Goal: Communication & Community: Share content

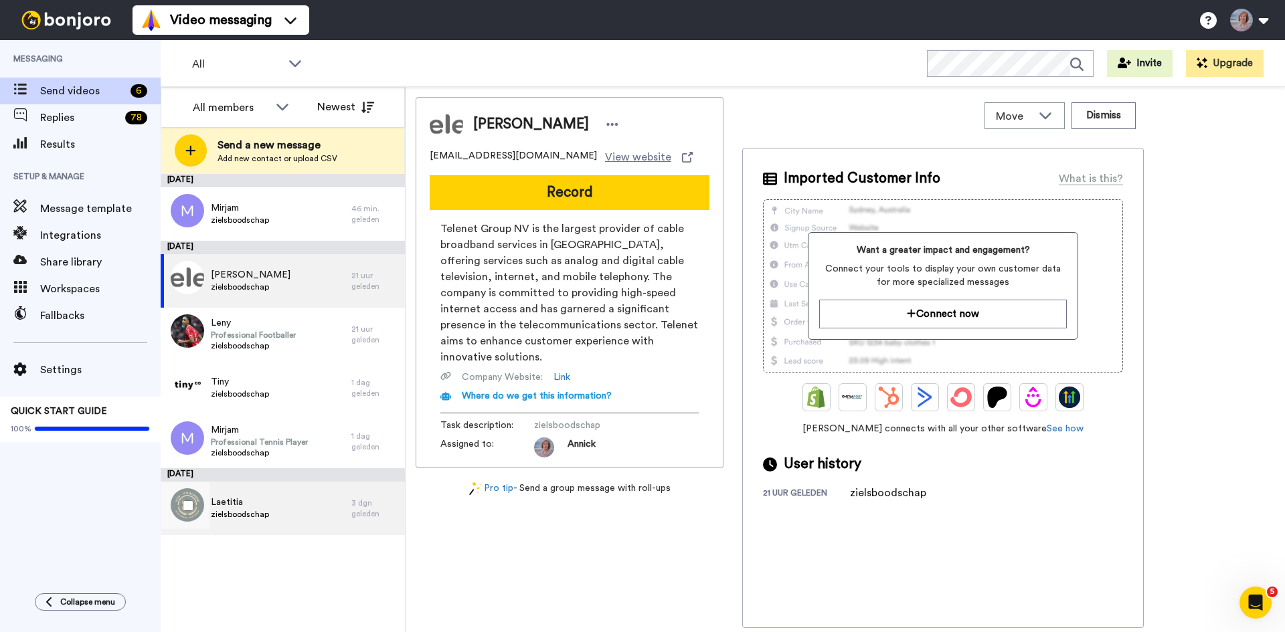
click at [253, 504] on span "Laetitia" at bounding box center [240, 502] width 58 height 13
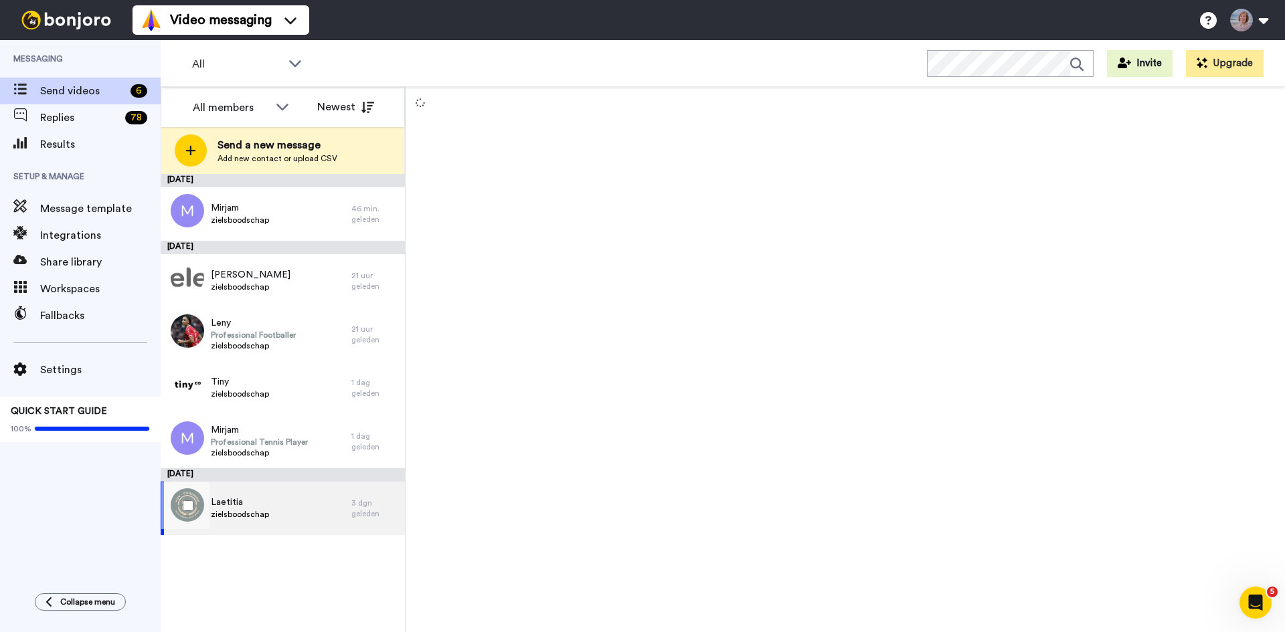
click at [253, 504] on span "Laetitia" at bounding box center [240, 502] width 58 height 13
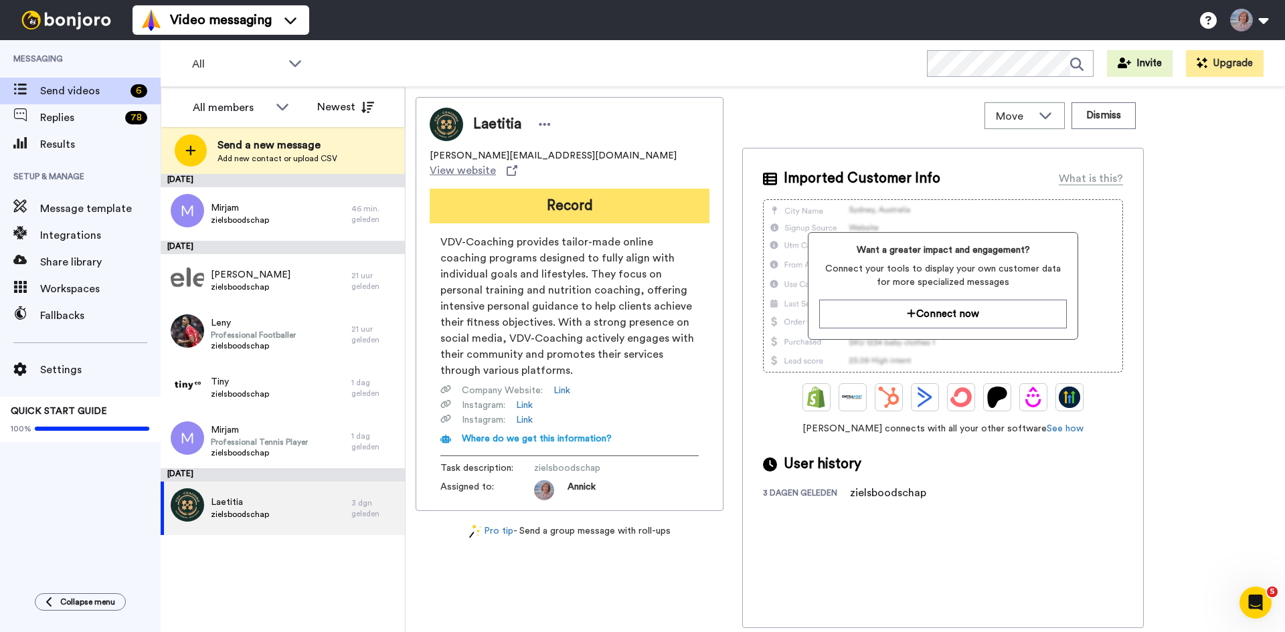
click at [573, 201] on button "Record" at bounding box center [570, 206] width 280 height 35
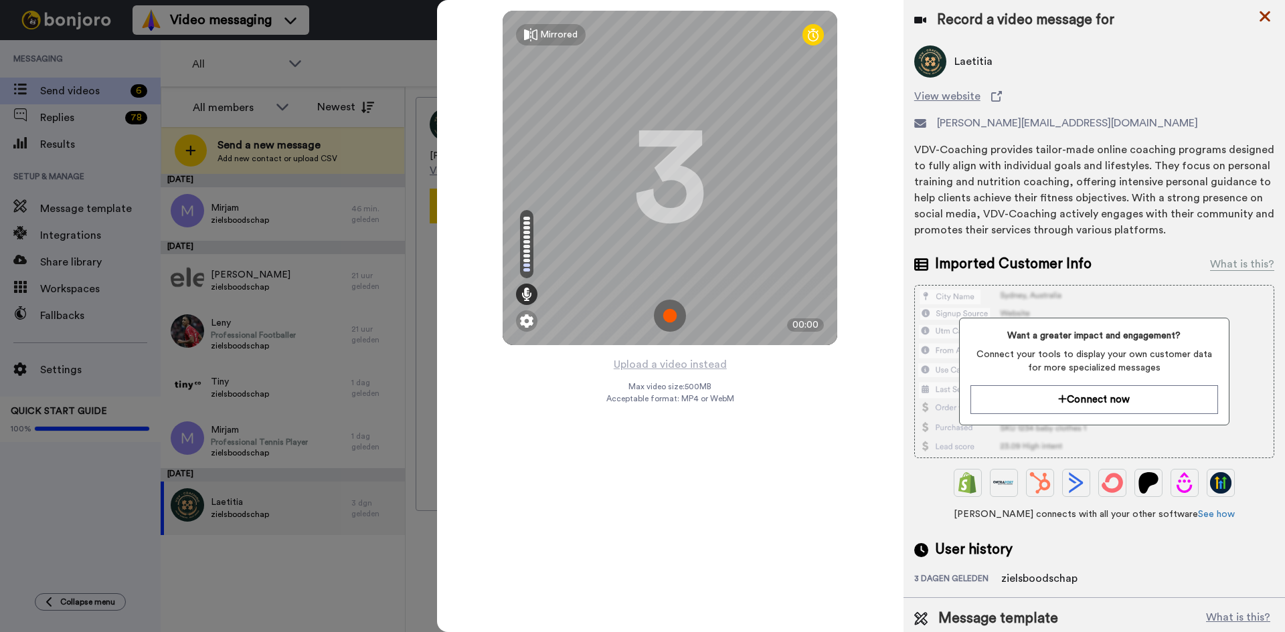
click at [1267, 15] on icon at bounding box center [1264, 16] width 13 height 17
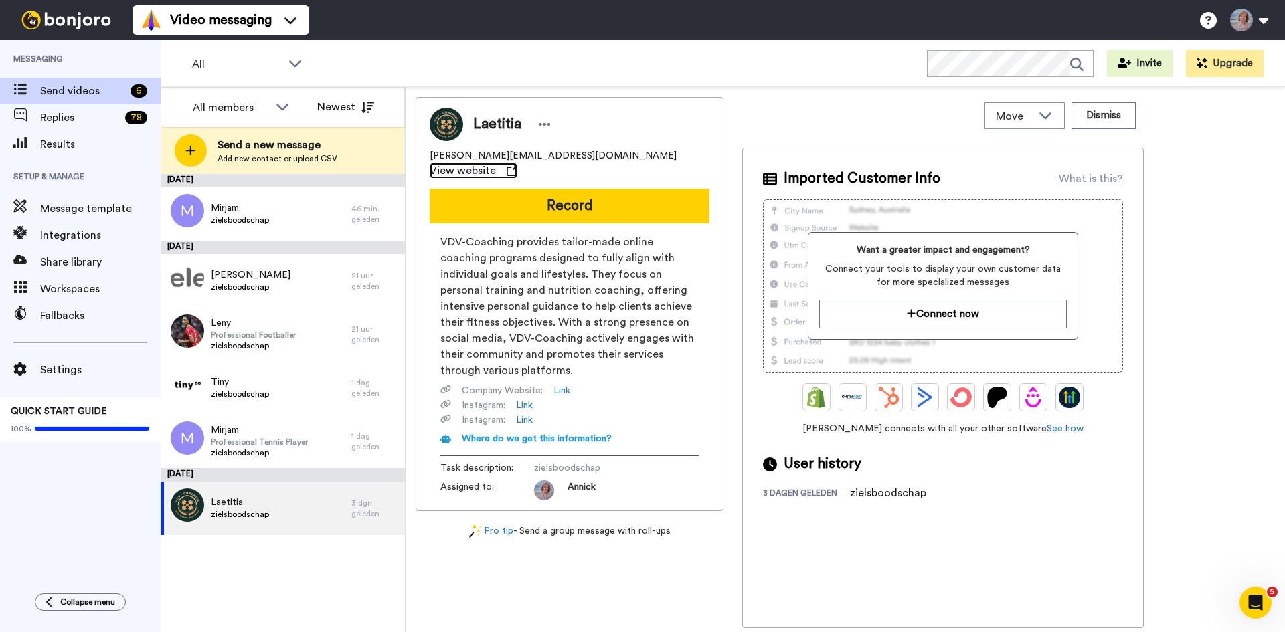
click at [496, 163] on span "View website" at bounding box center [463, 171] width 66 height 16
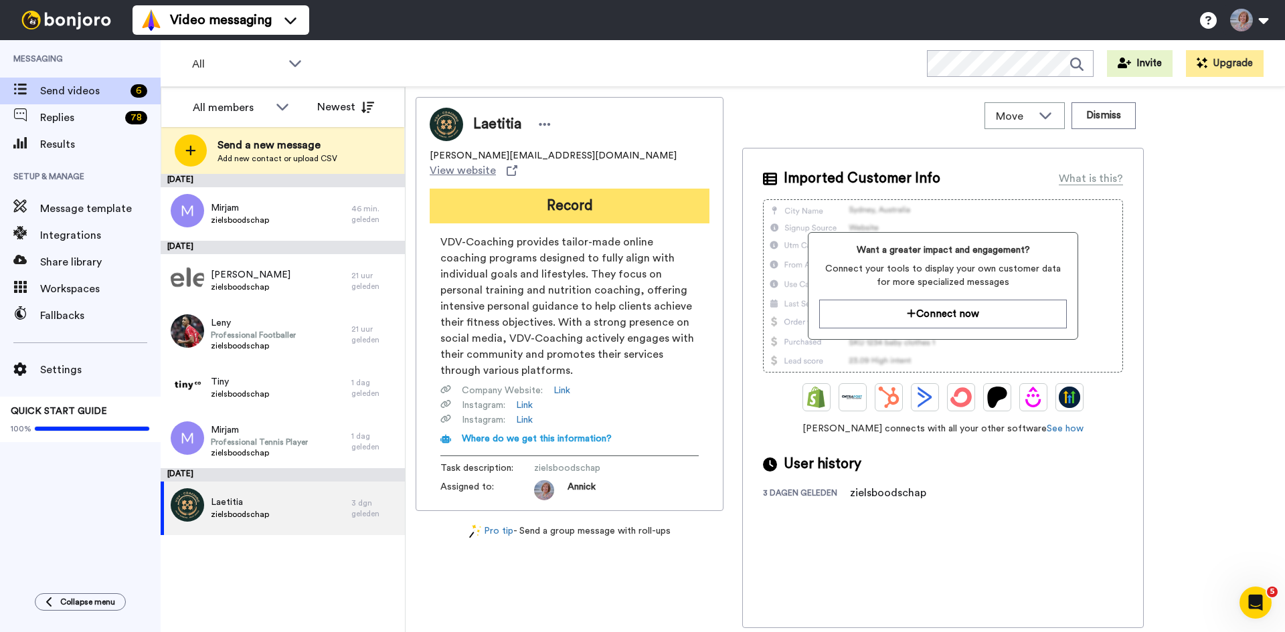
click at [569, 191] on button "Record" at bounding box center [570, 206] width 280 height 35
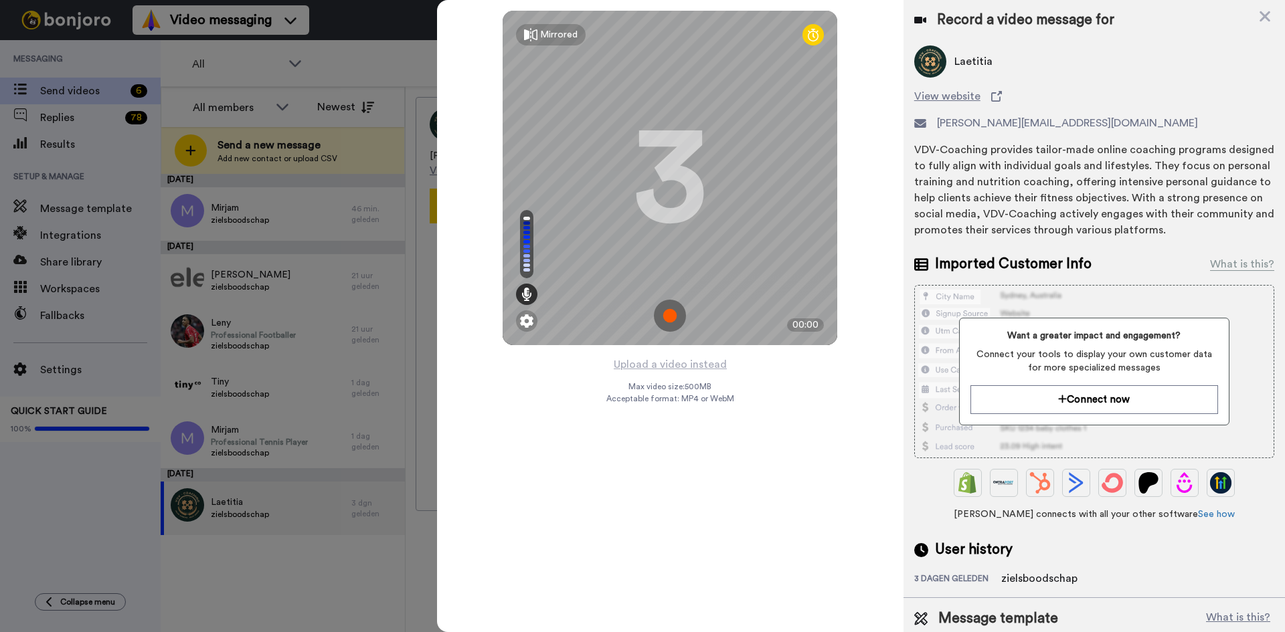
click at [672, 324] on img at bounding box center [670, 316] width 32 height 32
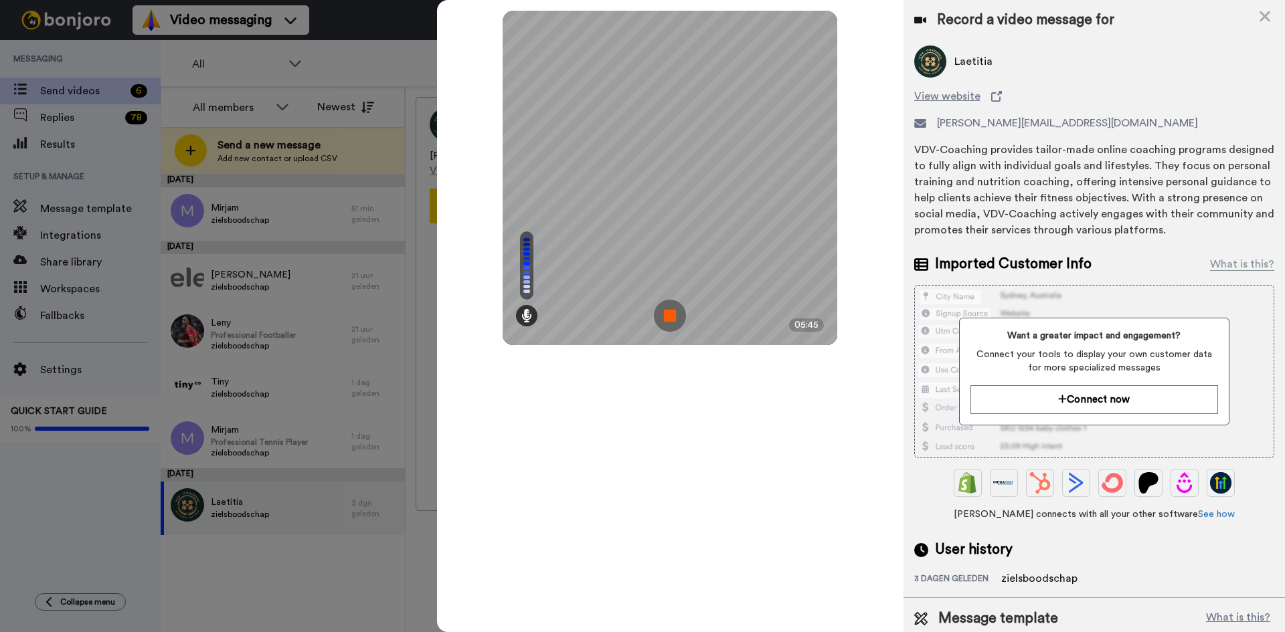
click at [681, 320] on img at bounding box center [670, 316] width 32 height 32
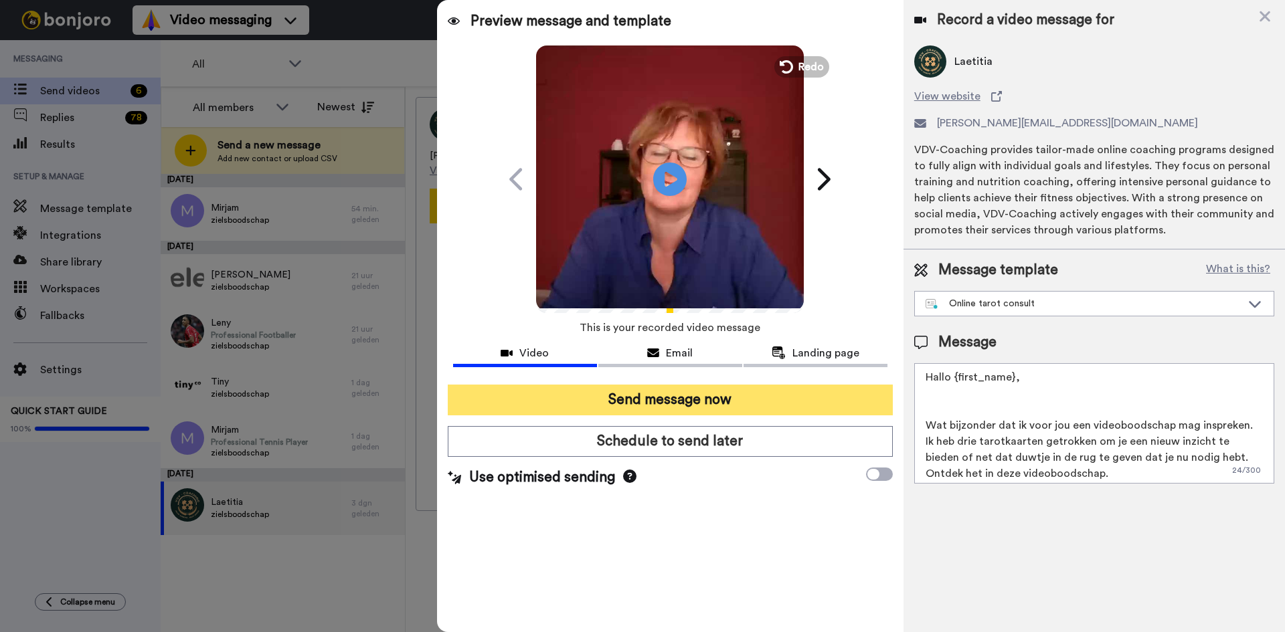
click at [696, 395] on button "Send message now" at bounding box center [670, 400] width 445 height 31
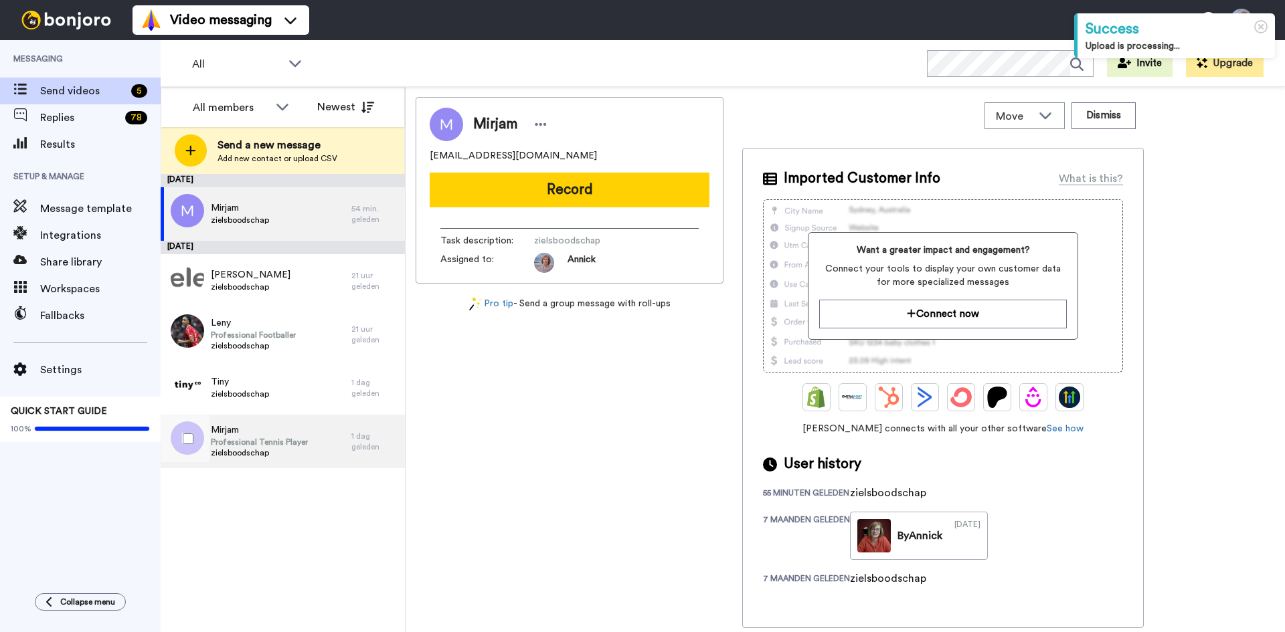
click at [238, 449] on span "zielsboodschap" at bounding box center [259, 453] width 97 height 11
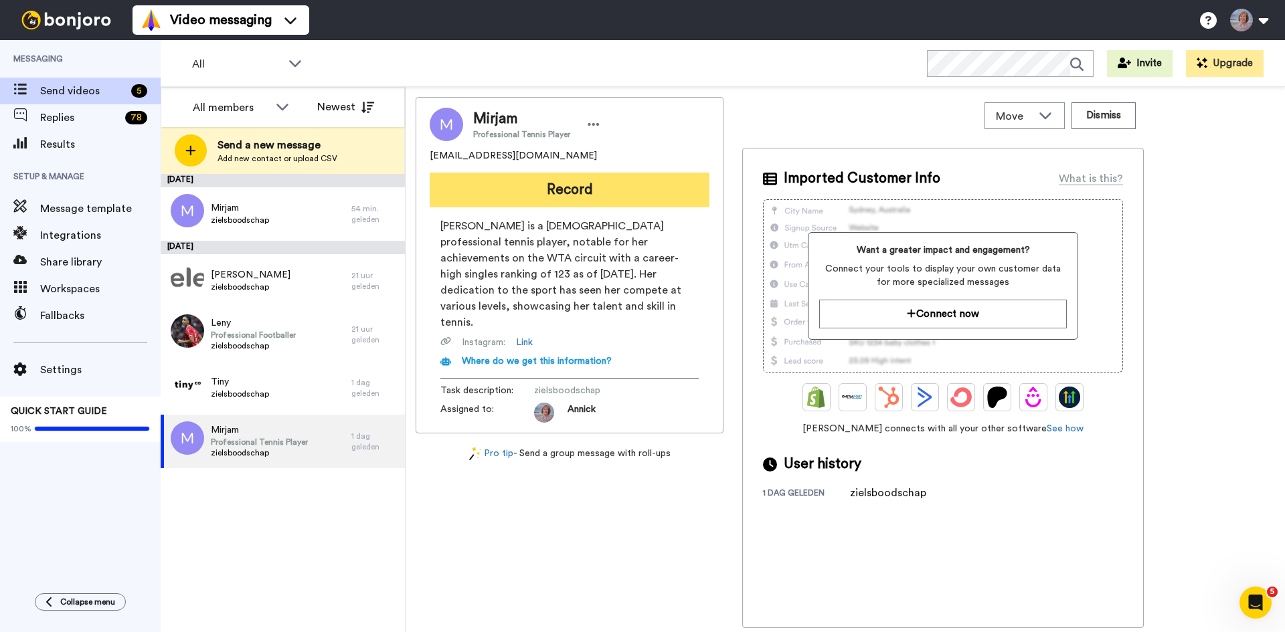
click at [569, 184] on button "Record" at bounding box center [570, 190] width 280 height 35
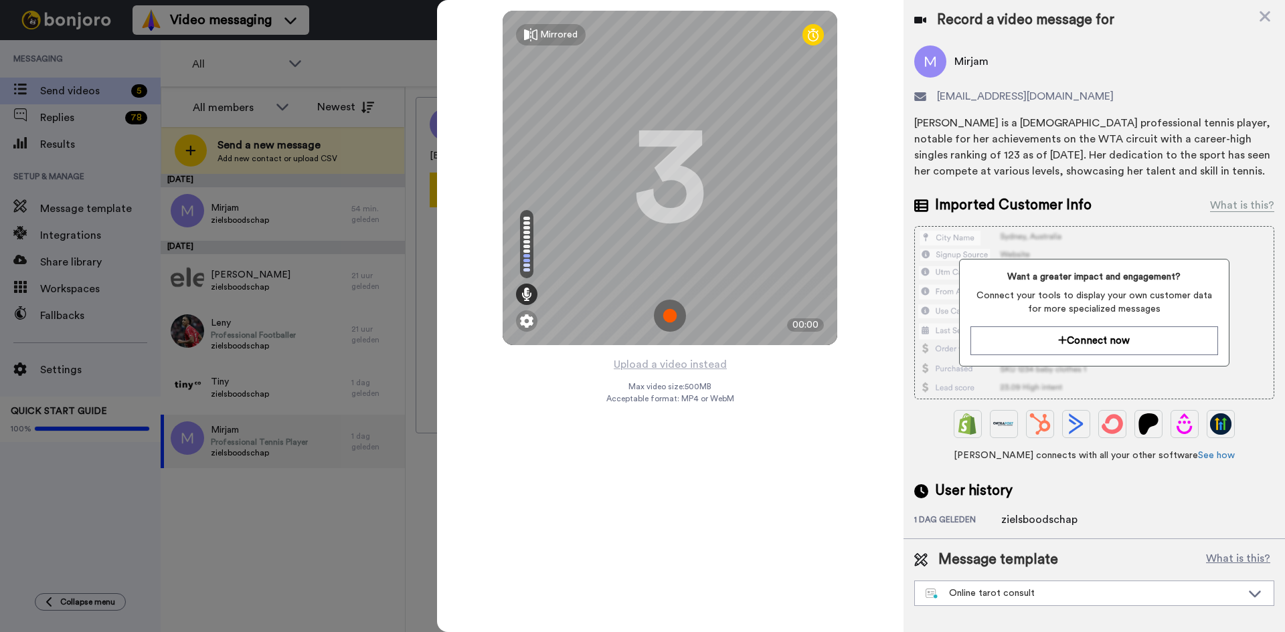
click at [670, 312] on img at bounding box center [670, 316] width 32 height 32
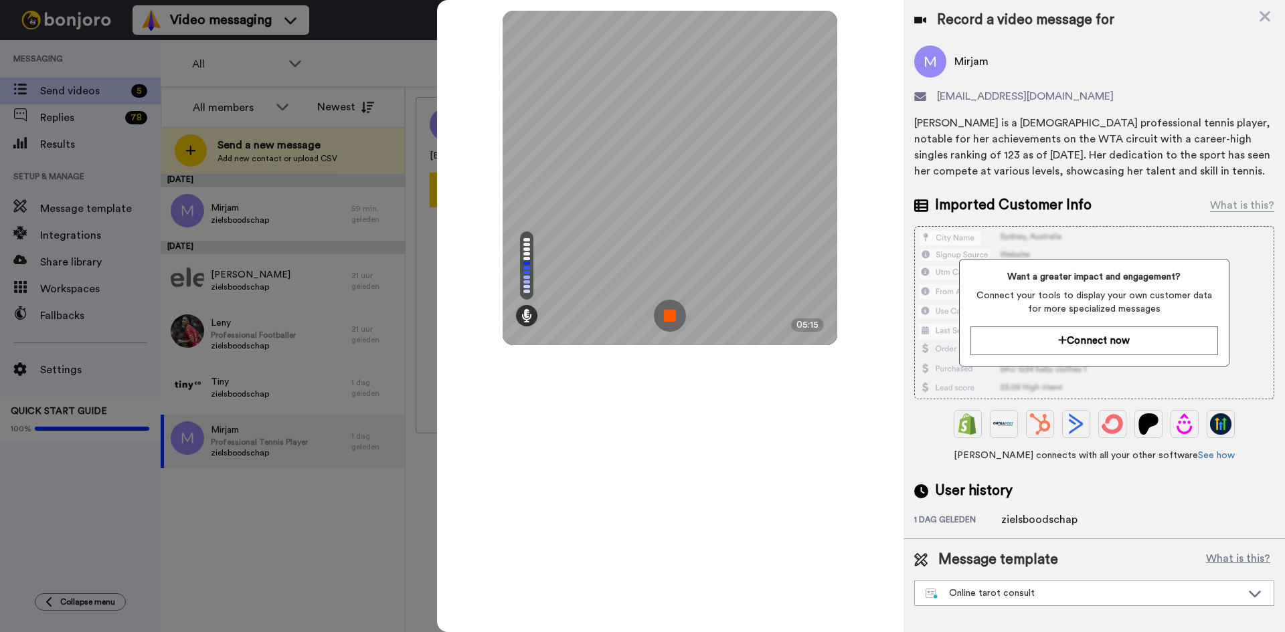
click at [670, 312] on img at bounding box center [670, 316] width 32 height 32
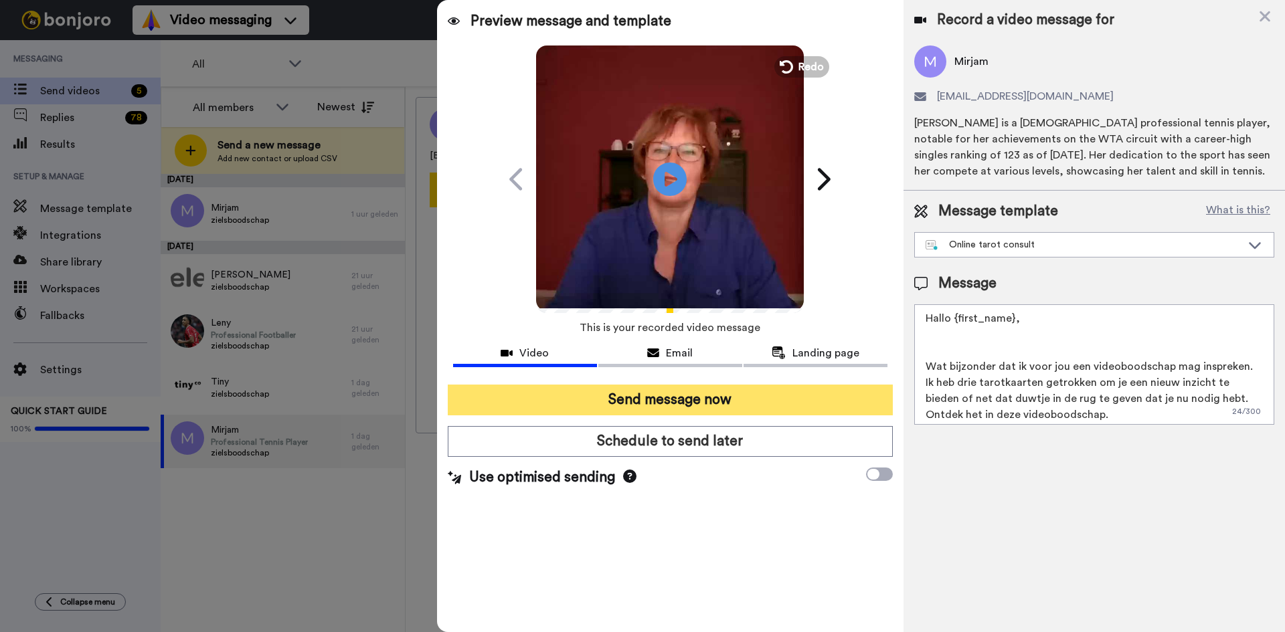
click at [660, 400] on button "Send message now" at bounding box center [670, 400] width 445 height 31
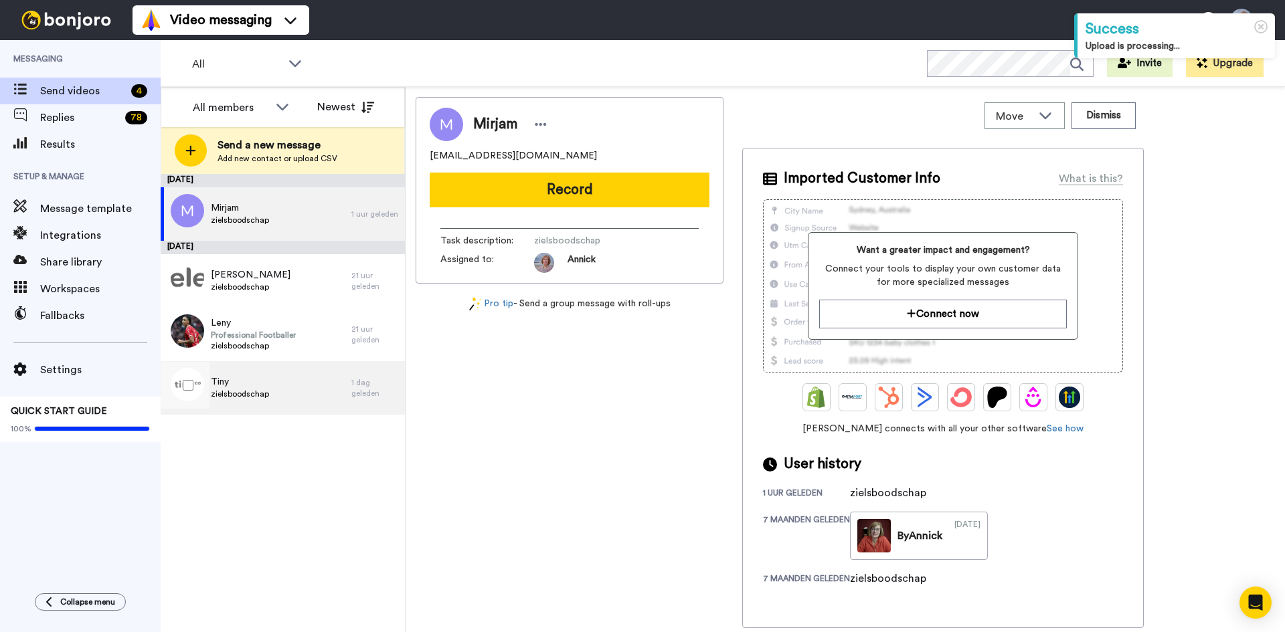
click at [300, 401] on div "Tiny zielsboodschap" at bounding box center [256, 388] width 191 height 54
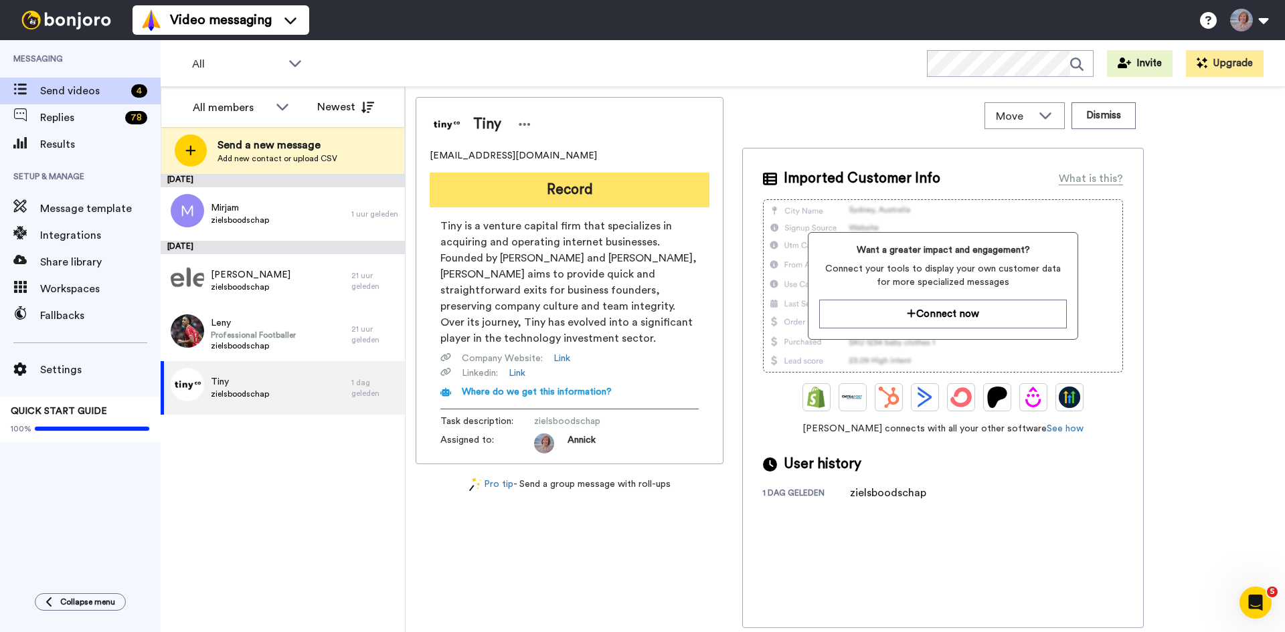
click at [589, 189] on button "Record" at bounding box center [570, 190] width 280 height 35
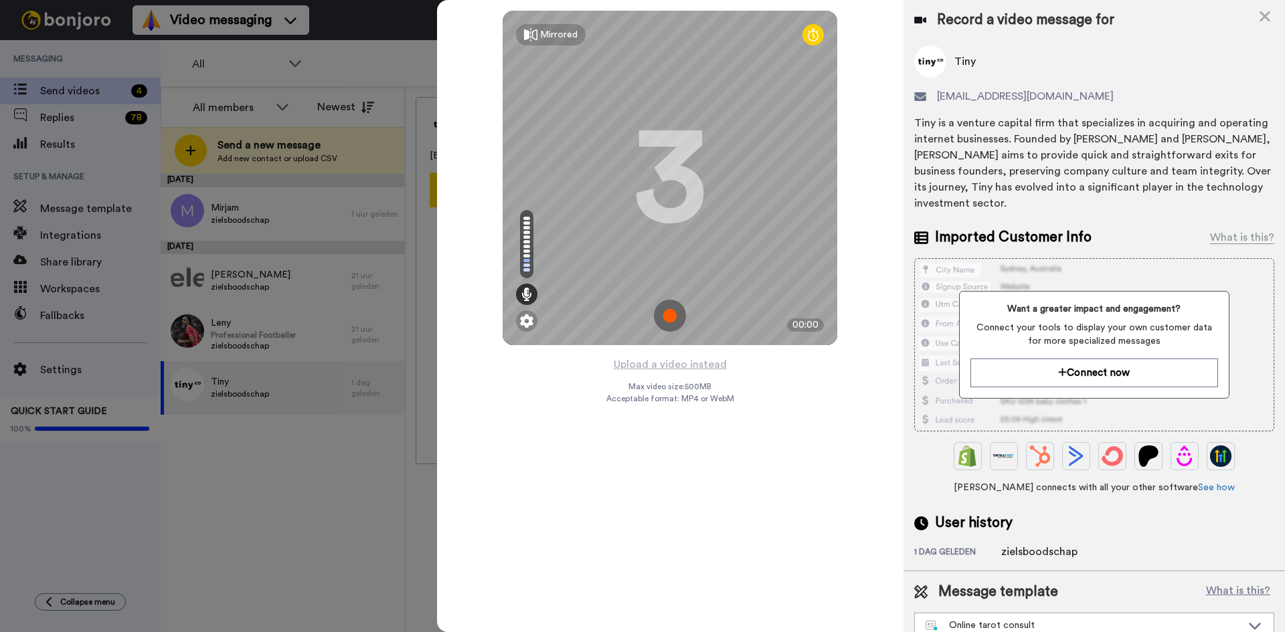
click at [668, 313] on img at bounding box center [670, 316] width 32 height 32
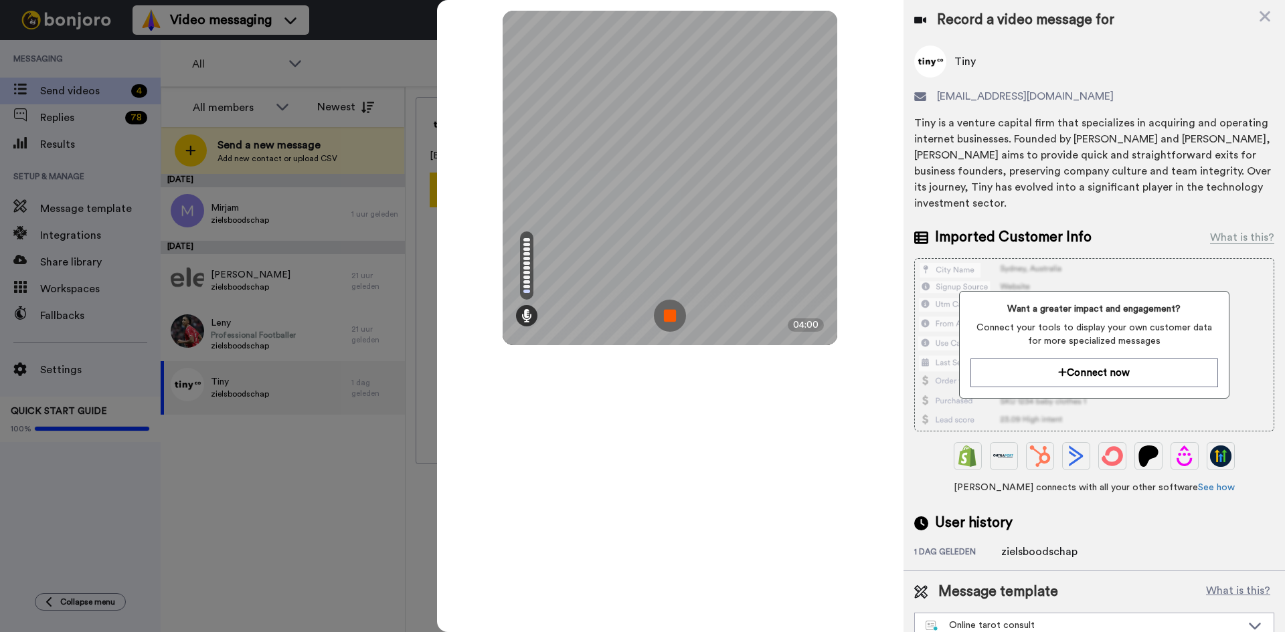
click at [668, 313] on img at bounding box center [670, 316] width 32 height 32
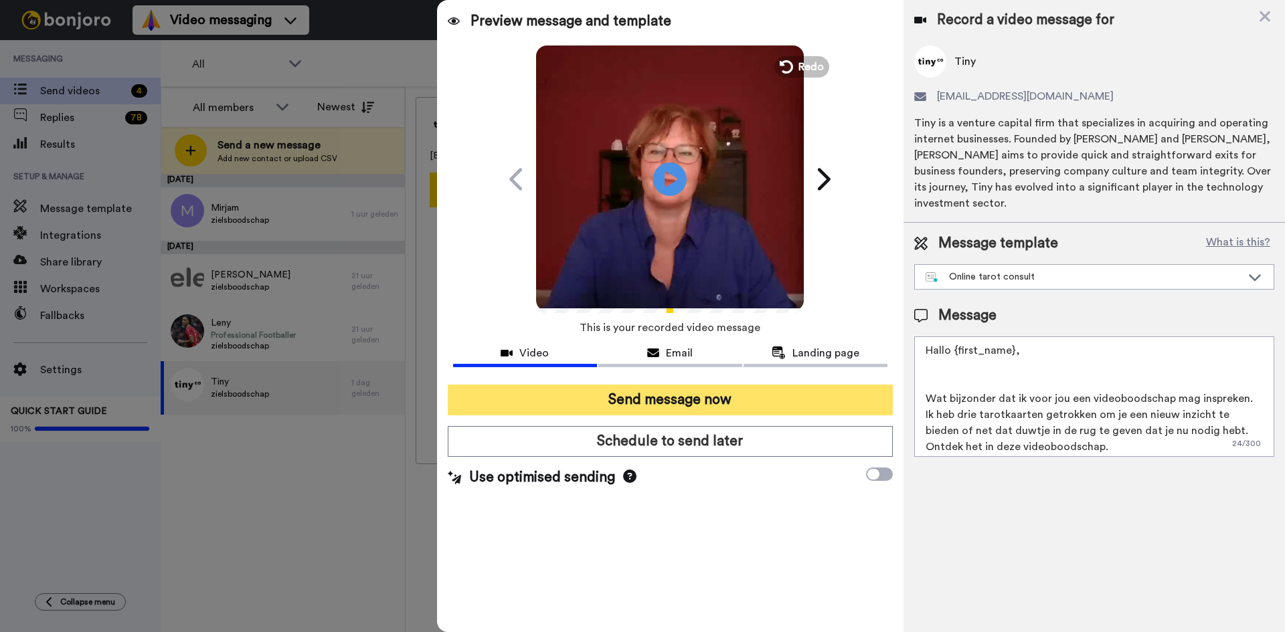
click at [707, 407] on button "Send message now" at bounding box center [670, 400] width 445 height 31
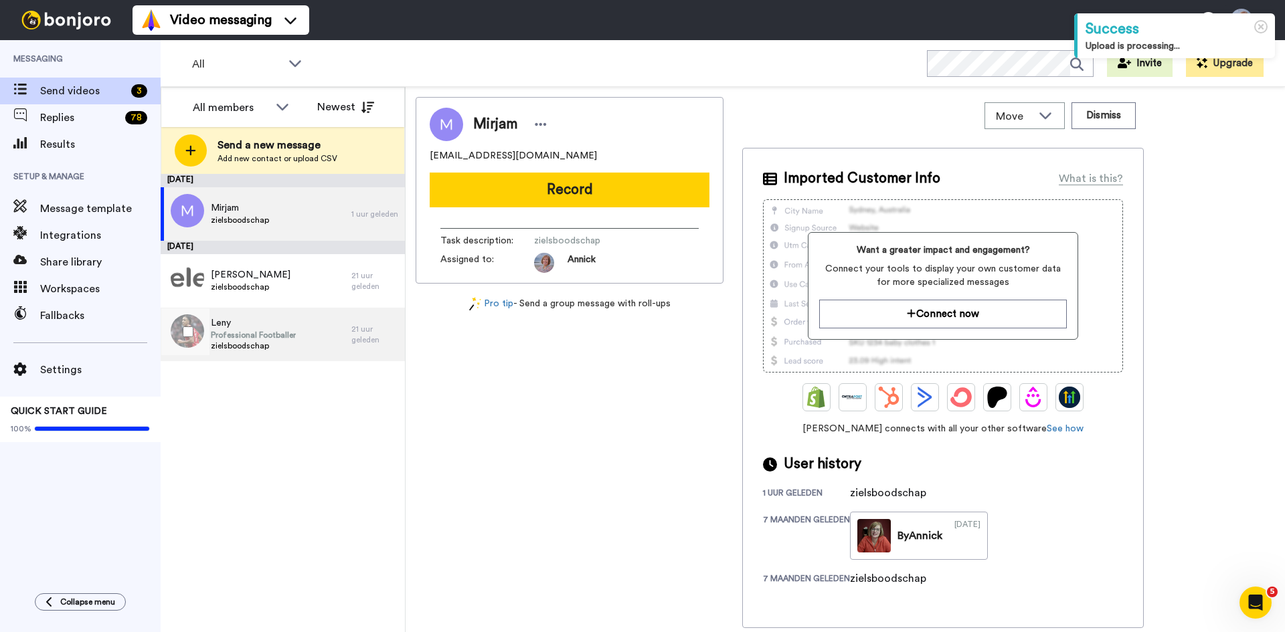
click at [277, 337] on span "Professional Footballer" at bounding box center [253, 335] width 85 height 11
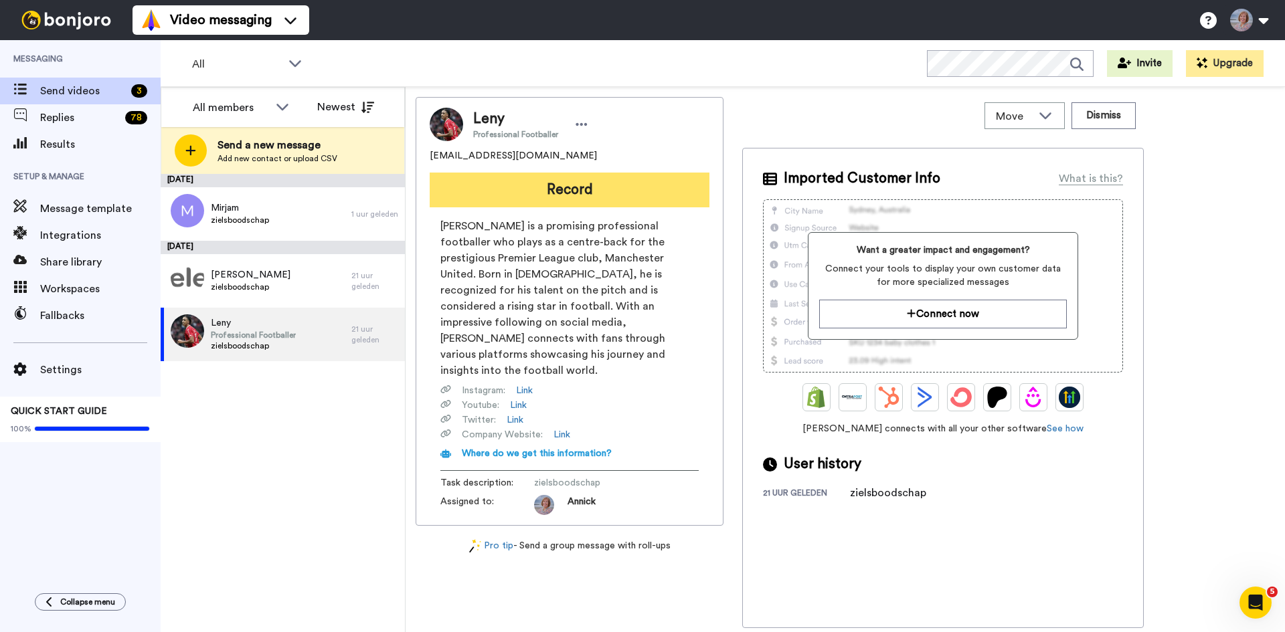
click at [579, 185] on button "Record" at bounding box center [570, 190] width 280 height 35
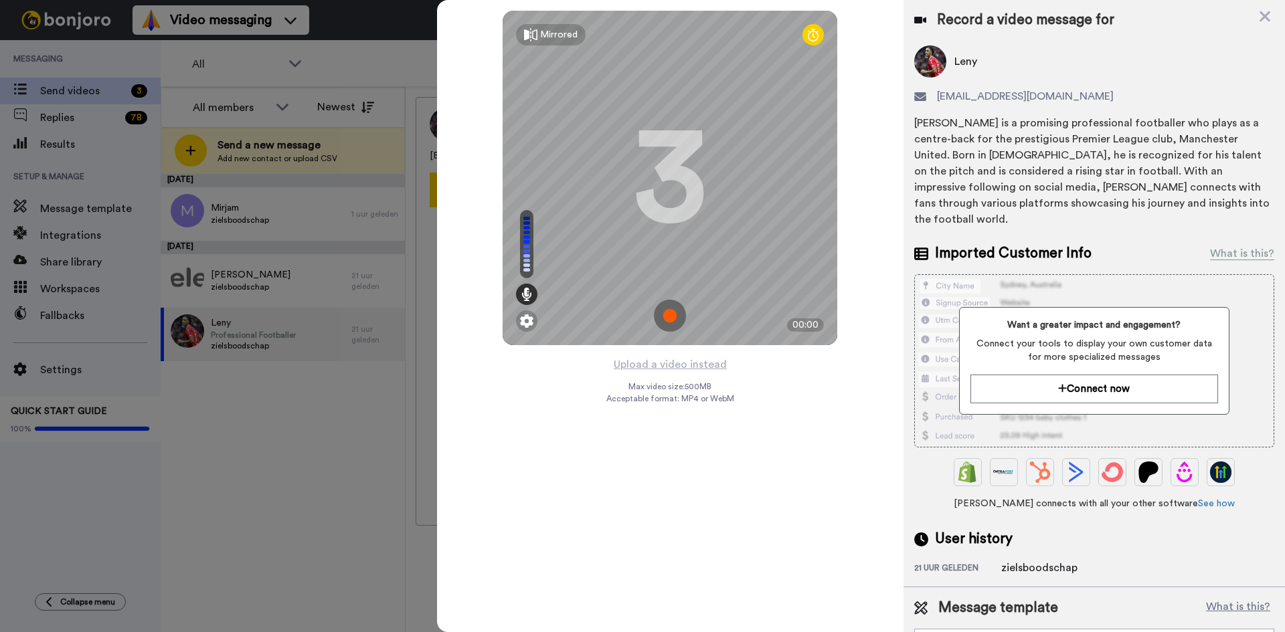
click at [663, 324] on img at bounding box center [670, 316] width 32 height 32
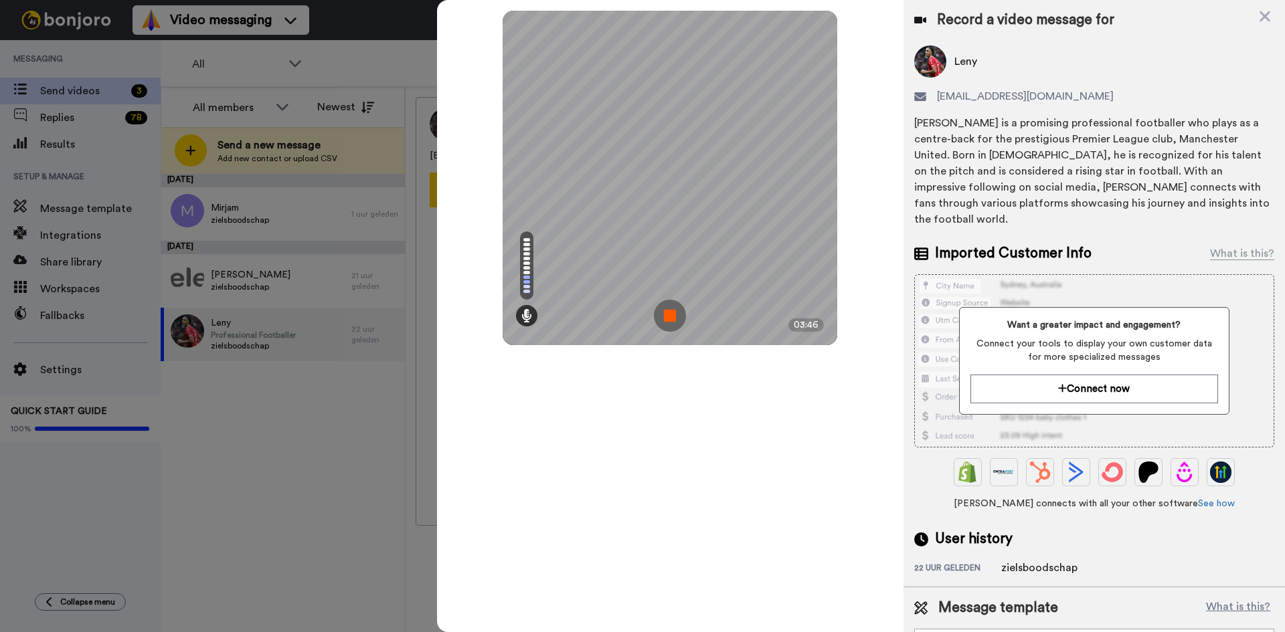
click at [663, 324] on img at bounding box center [670, 316] width 32 height 32
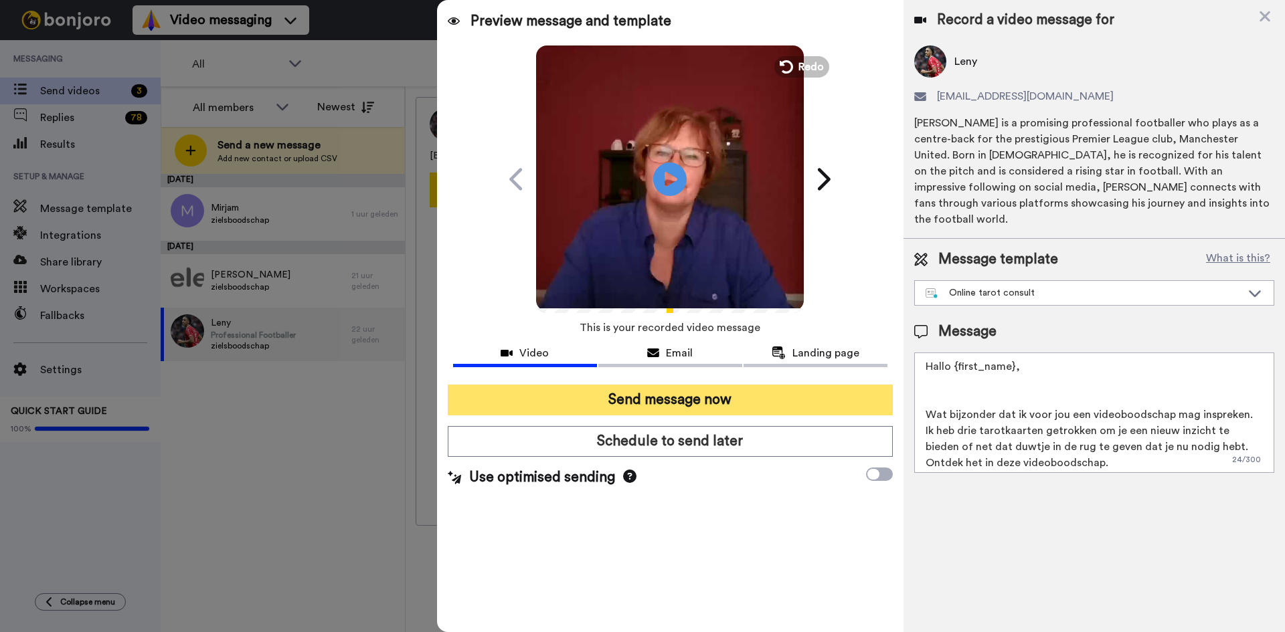
click at [692, 399] on button "Send message now" at bounding box center [670, 400] width 445 height 31
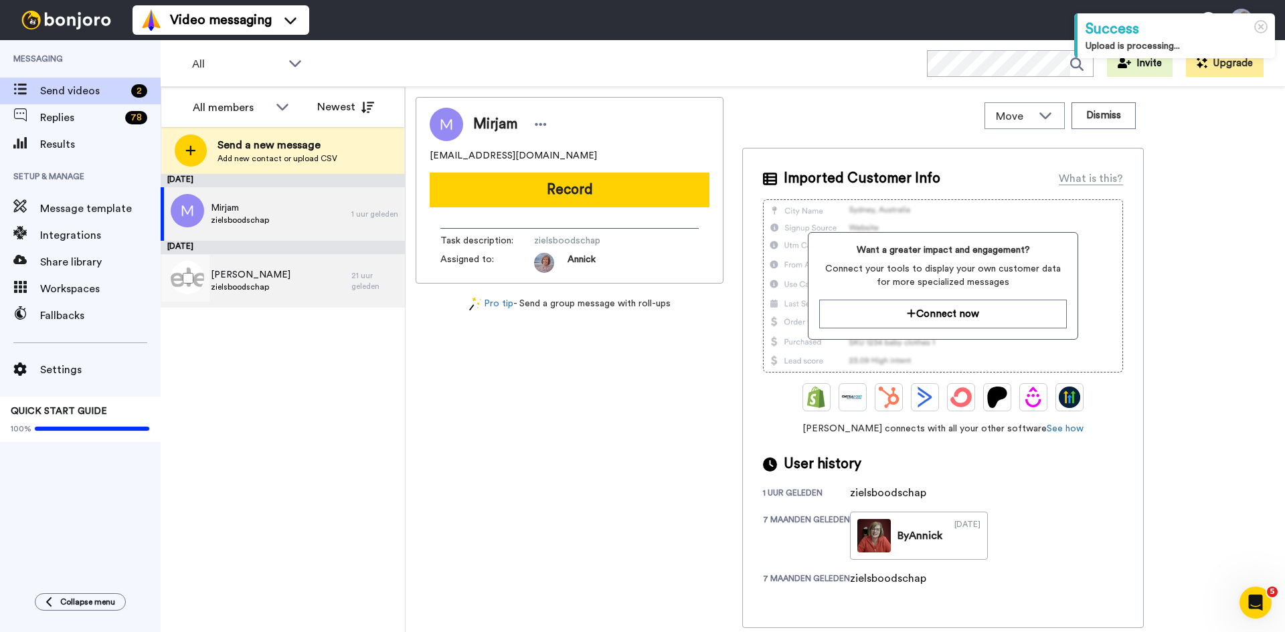
click at [236, 290] on span "zielsboodschap" at bounding box center [251, 287] width 80 height 11
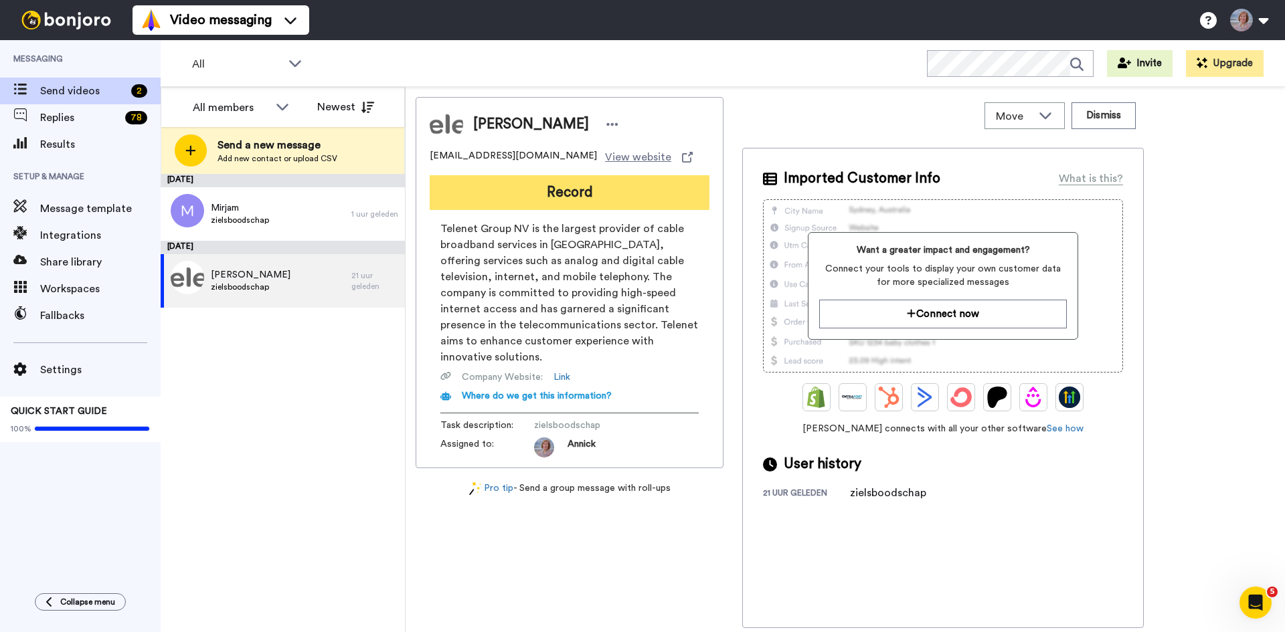
click at [562, 188] on button "Record" at bounding box center [570, 192] width 280 height 35
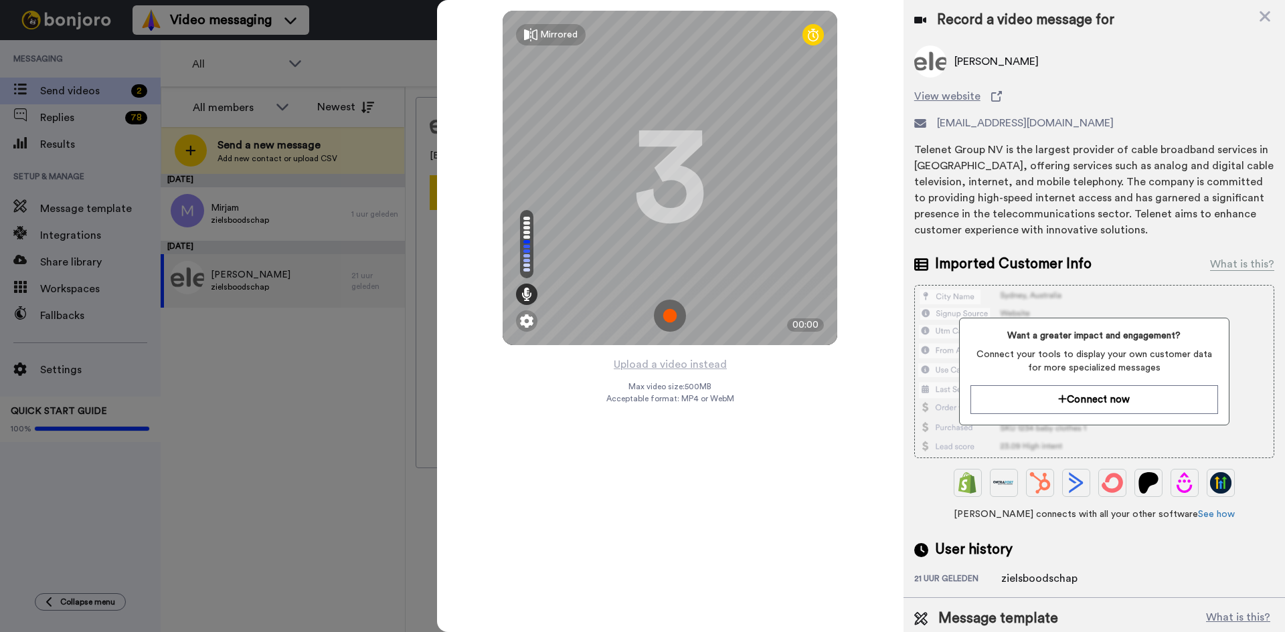
click at [672, 312] on img at bounding box center [670, 316] width 32 height 32
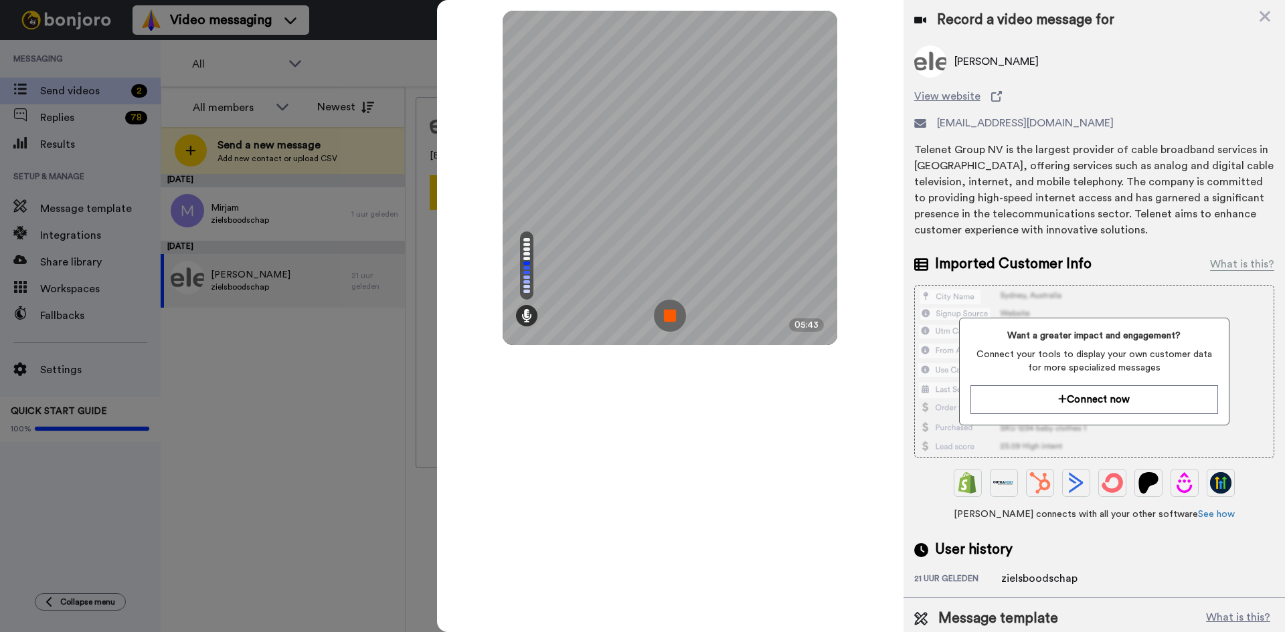
click at [664, 314] on img at bounding box center [670, 316] width 32 height 32
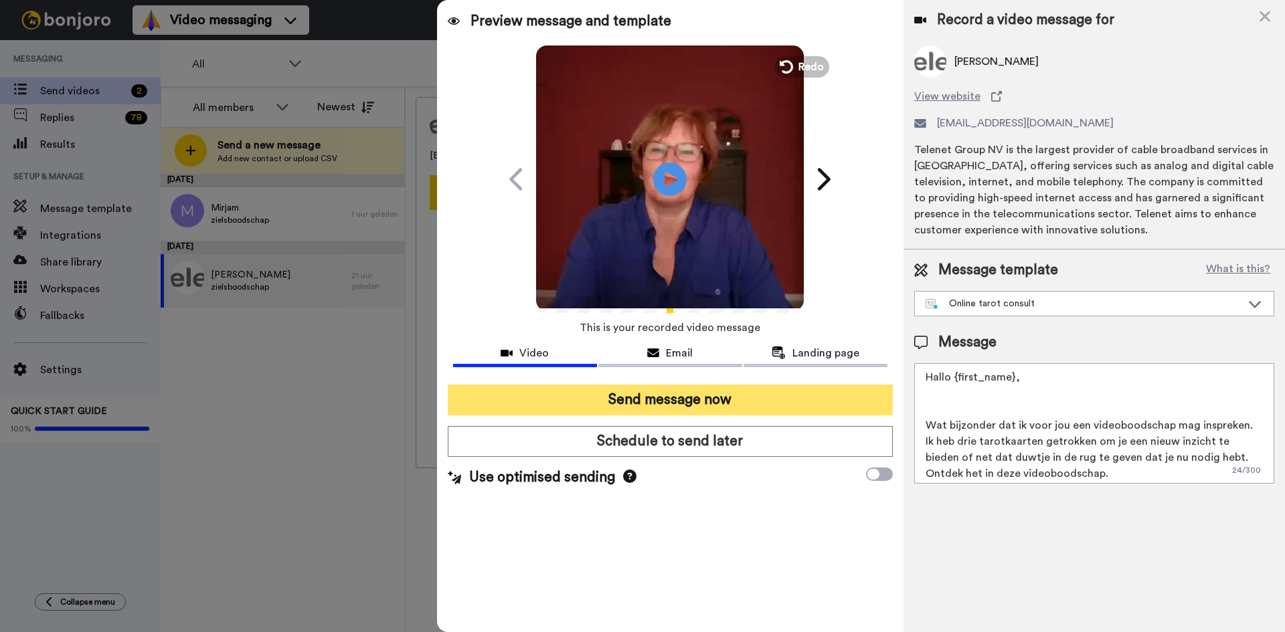
click at [649, 397] on button "Send message now" at bounding box center [670, 400] width 445 height 31
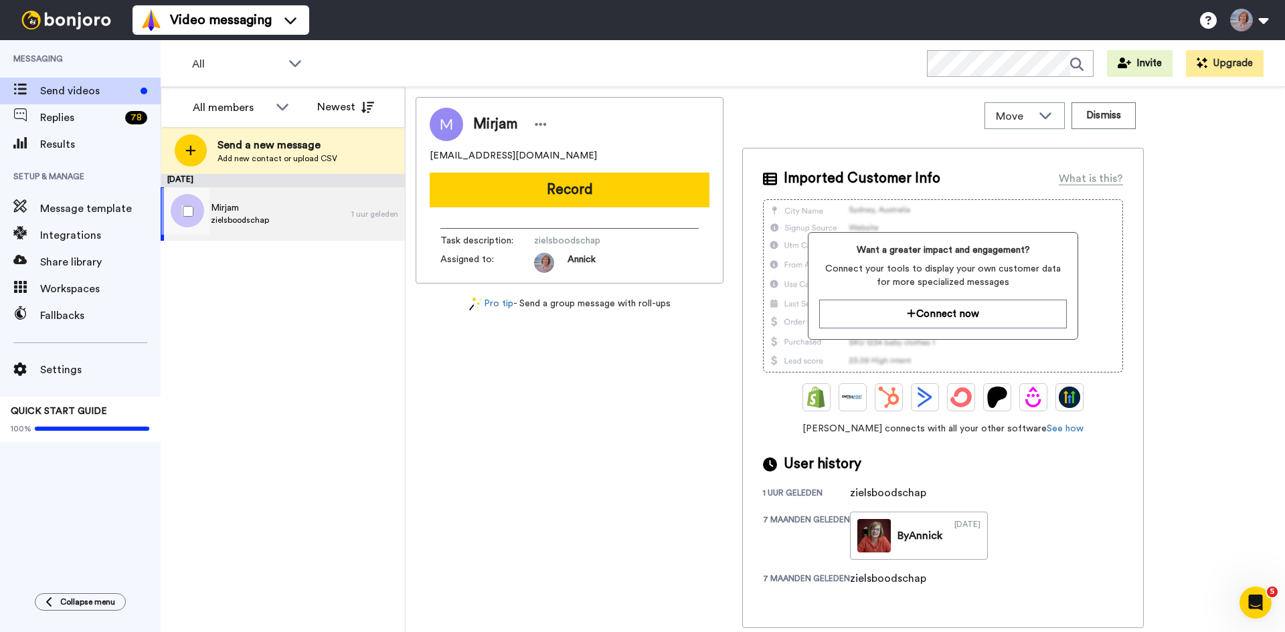
click at [272, 225] on div "Mirjam zielsboodschap" at bounding box center [256, 214] width 191 height 54
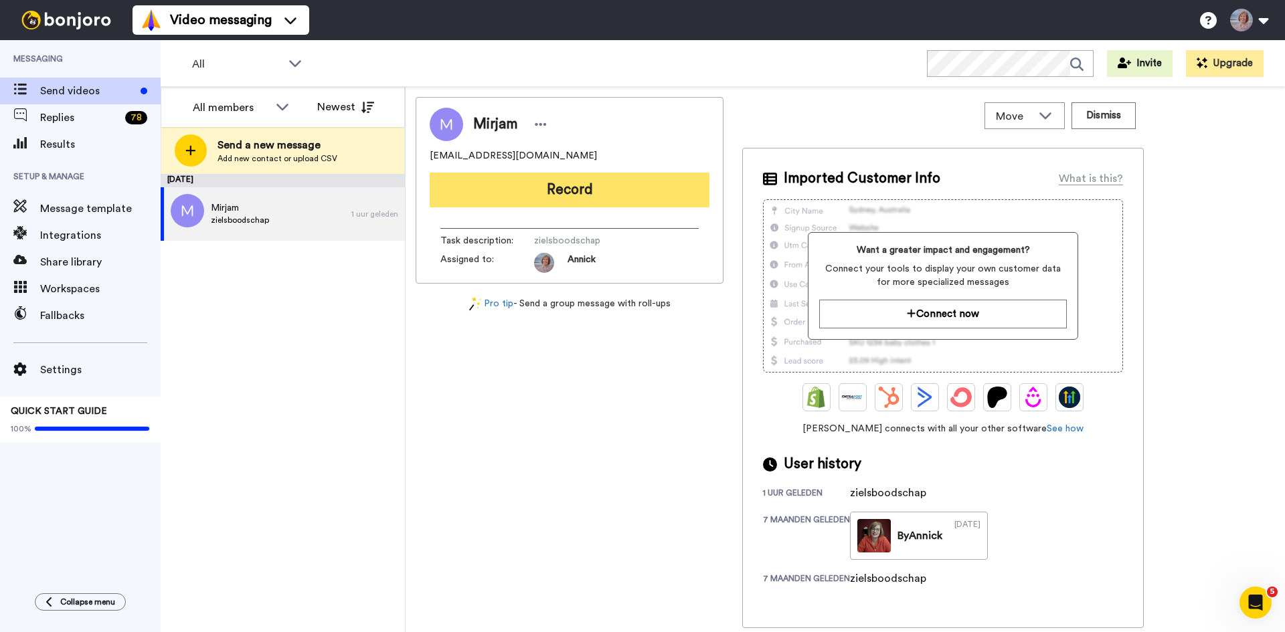
click at [600, 193] on button "Record" at bounding box center [570, 190] width 280 height 35
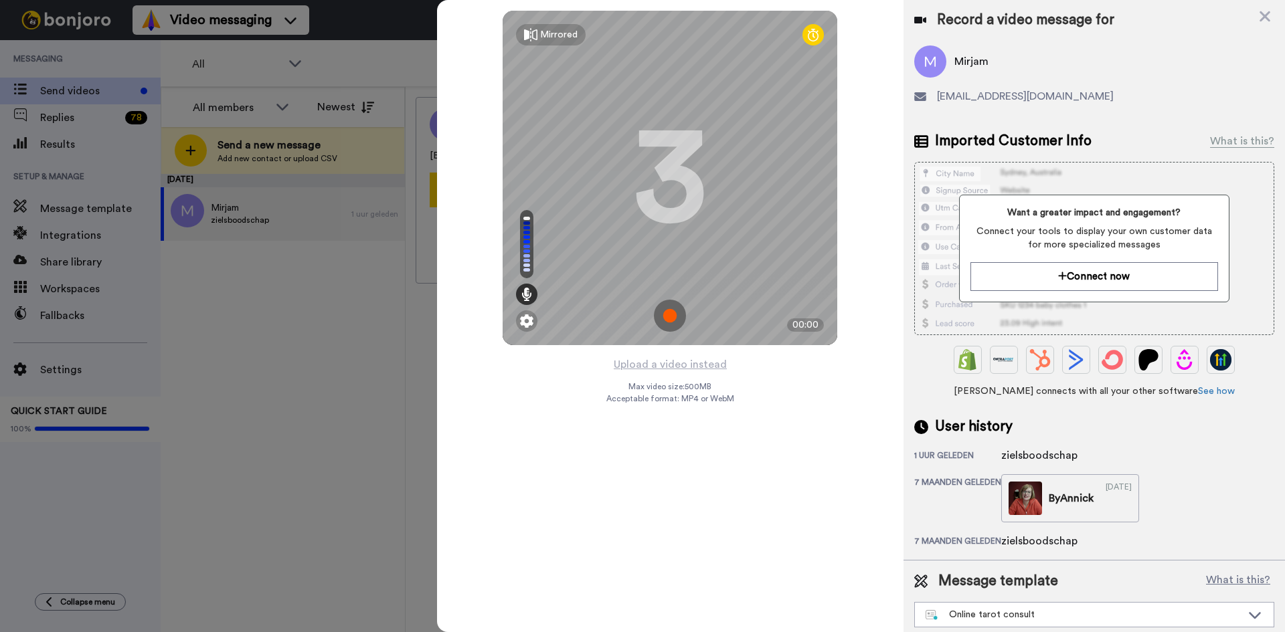
click at [672, 321] on img at bounding box center [670, 316] width 32 height 32
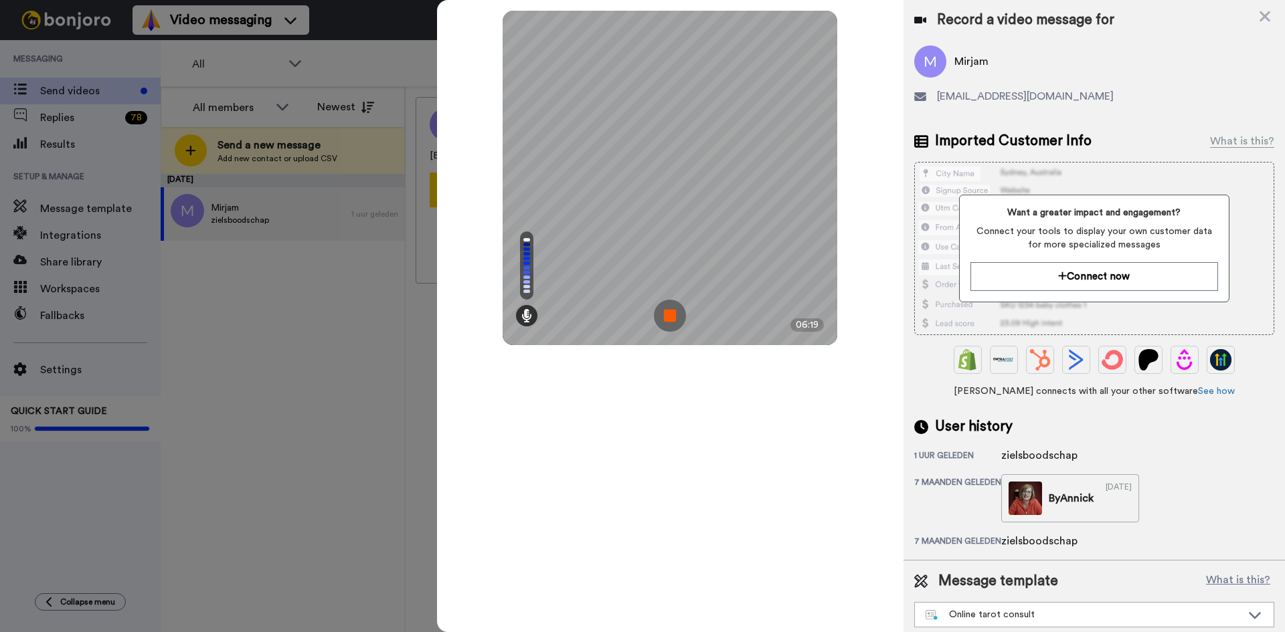
click at [670, 306] on img at bounding box center [670, 316] width 32 height 32
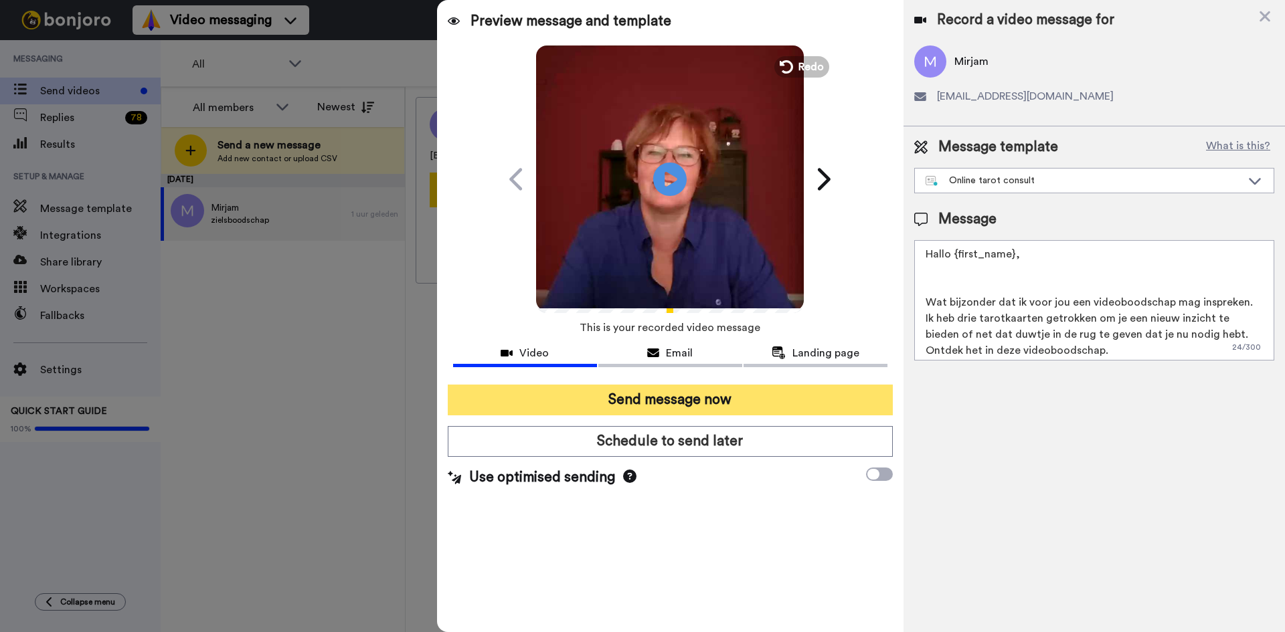
click at [644, 401] on button "Send message now" at bounding box center [670, 400] width 445 height 31
